Goal: Communication & Community: Answer question/provide support

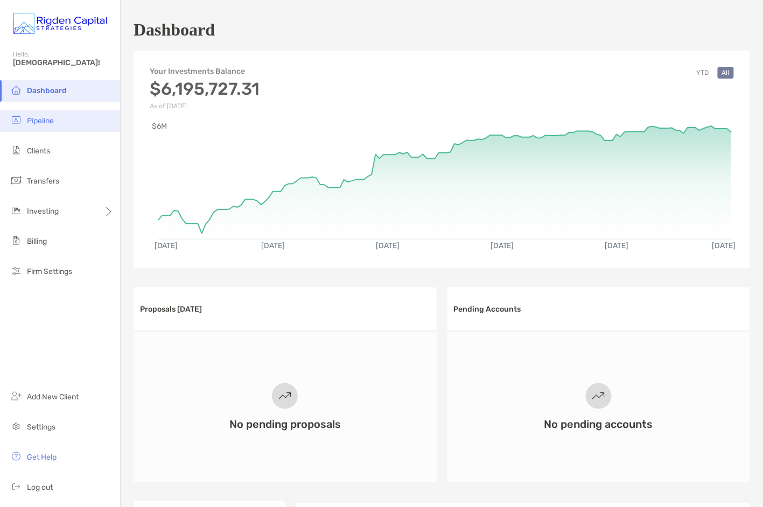
click at [46, 120] on span "Pipeline" at bounding box center [40, 120] width 27 height 9
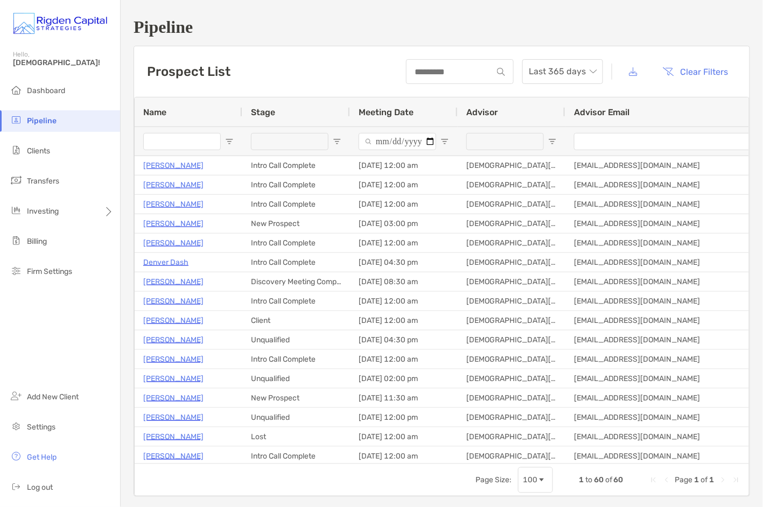
click at [180, 142] on input "Name Filter Input" at bounding box center [182, 141] width 78 height 17
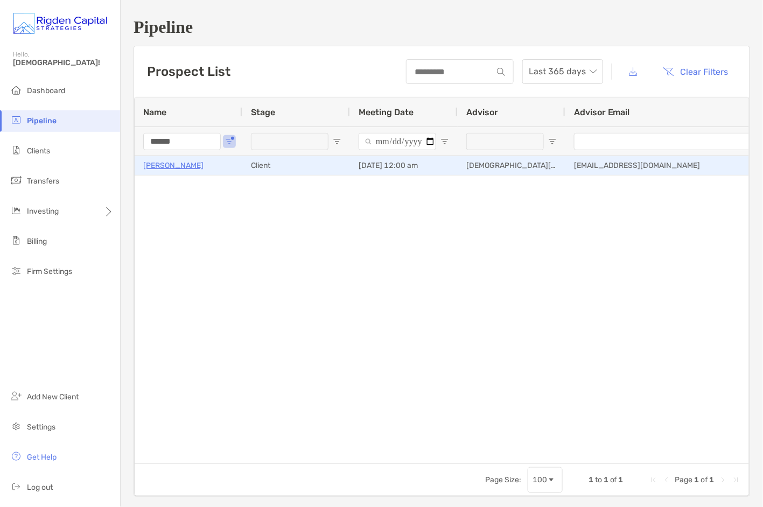
type input "******"
click at [181, 168] on p "[PERSON_NAME]" at bounding box center [173, 165] width 60 height 13
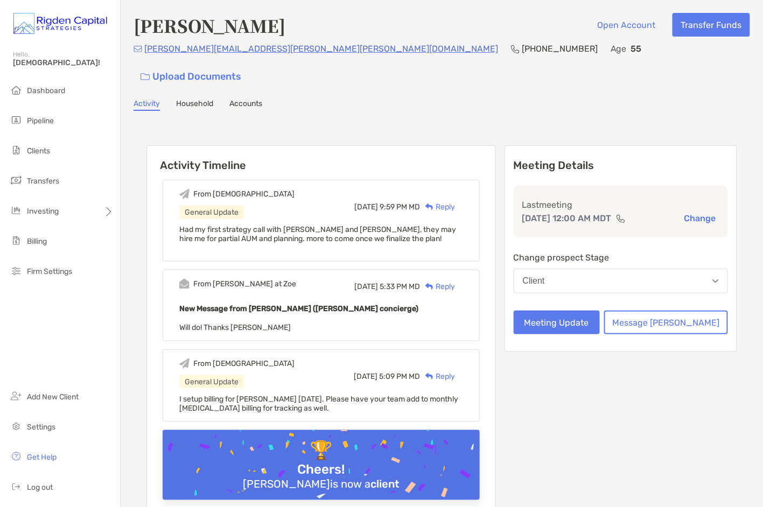
click at [455, 201] on div "Reply" at bounding box center [437, 206] width 35 height 11
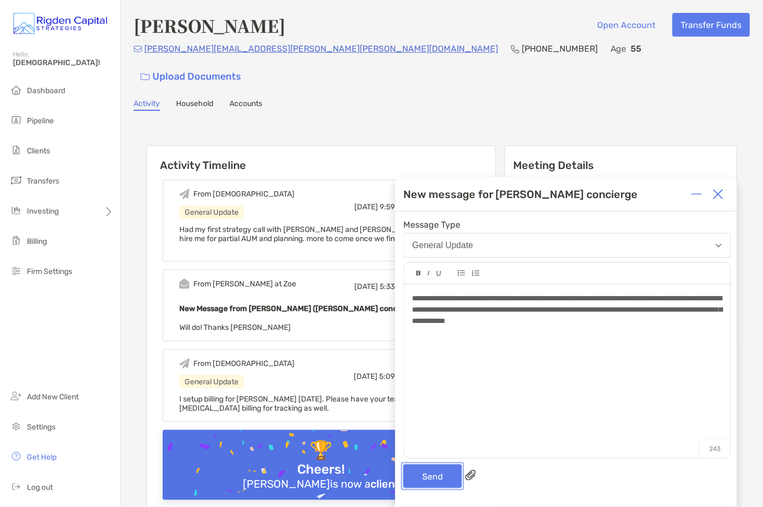
click at [435, 474] on button "Send" at bounding box center [432, 477] width 59 height 24
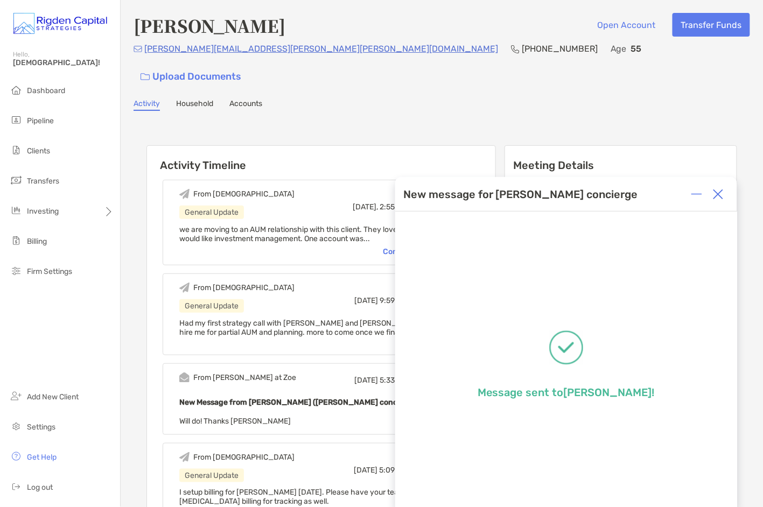
click at [721, 192] on img at bounding box center [718, 194] width 11 height 11
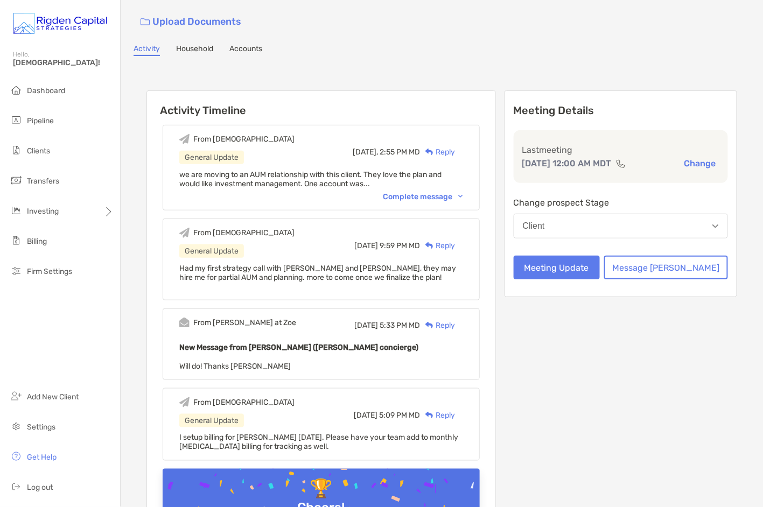
scroll to position [57, 0]
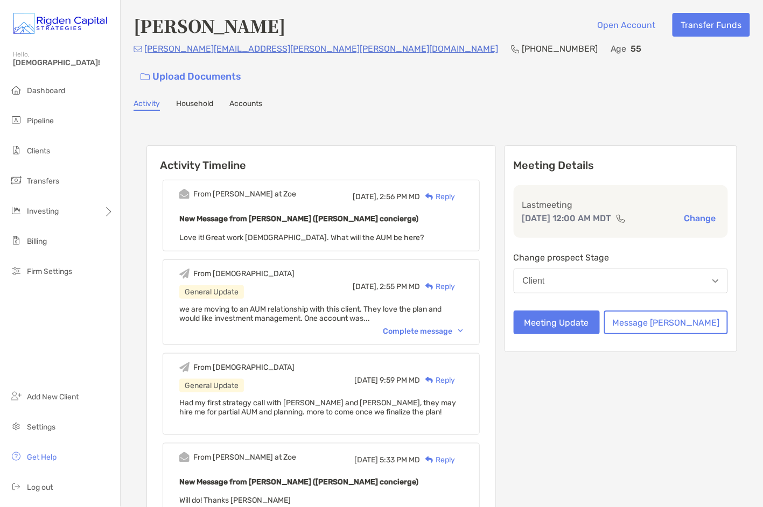
click at [455, 191] on div "Reply" at bounding box center [437, 196] width 35 height 11
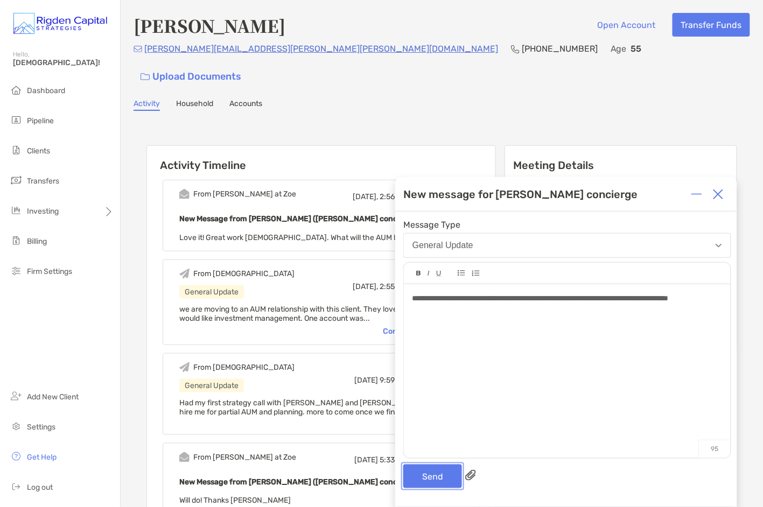
click at [438, 473] on button "Send" at bounding box center [432, 477] width 59 height 24
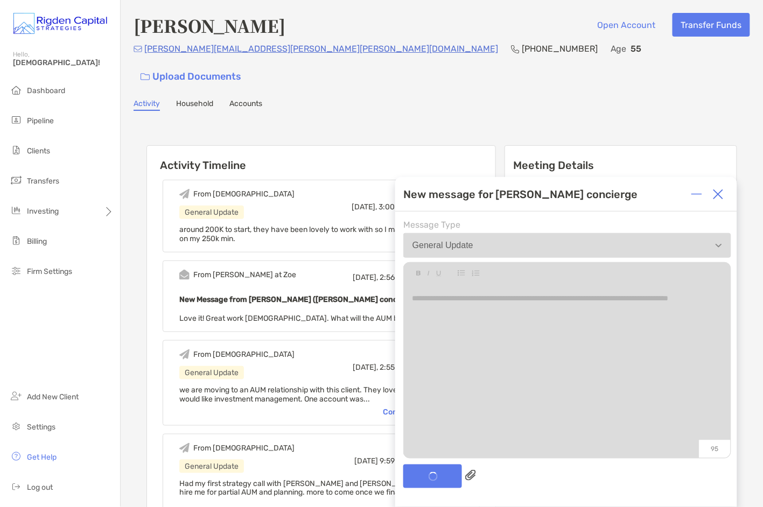
click at [720, 195] on img at bounding box center [718, 194] width 11 height 11
